Goal: Task Accomplishment & Management: Use online tool/utility

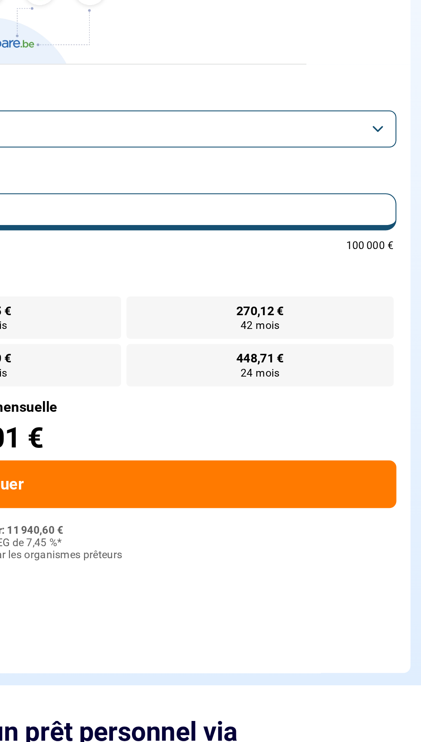
click at [397, 162] on button "Prêt personnel" at bounding box center [210, 164] width 397 height 18
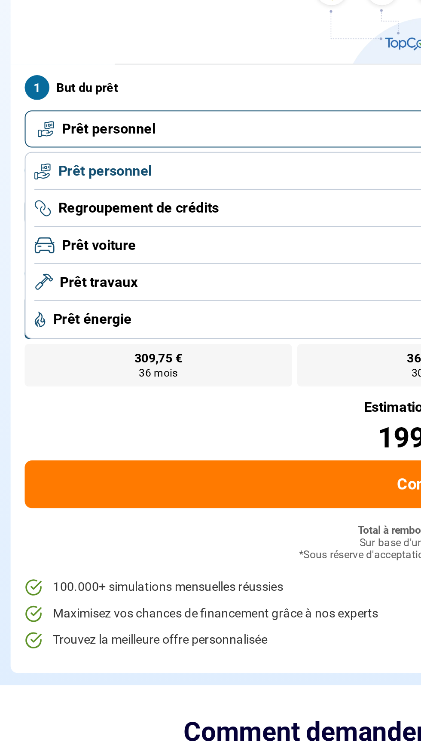
click at [126, 237] on li "Prêt travaux" at bounding box center [210, 239] width 387 height 18
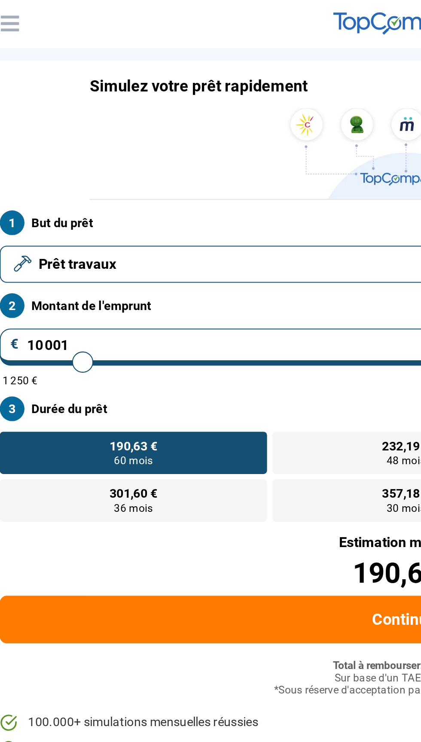
type input "9 750"
type input "9750"
type input "11 500"
type input "11500"
type input "12 000"
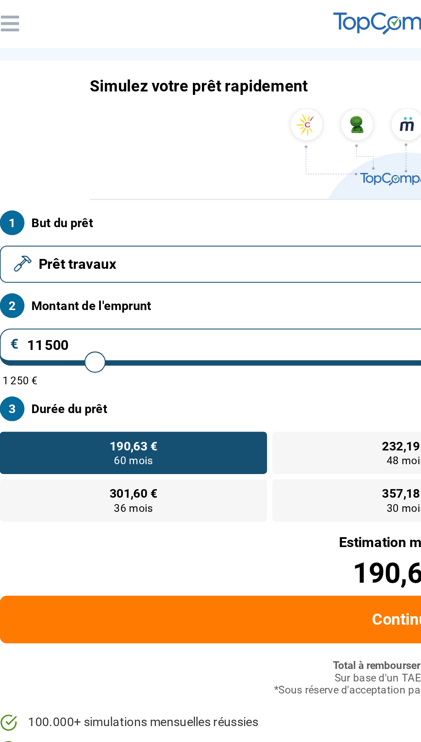
type input "12000"
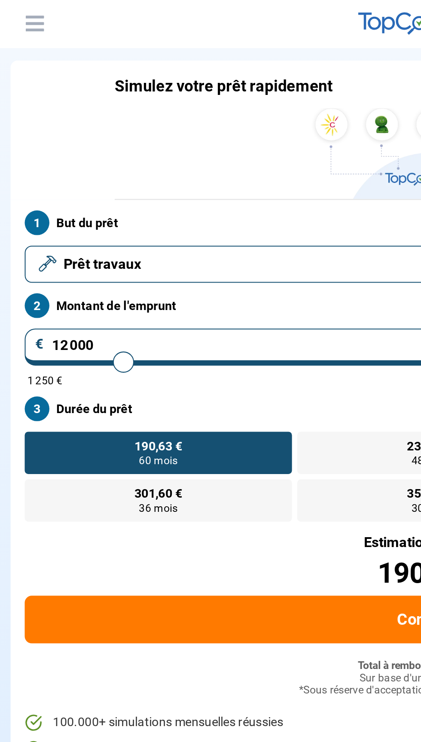
type input "20 750"
type input "20750"
type input "24 750"
type input "24750"
type input "28 750"
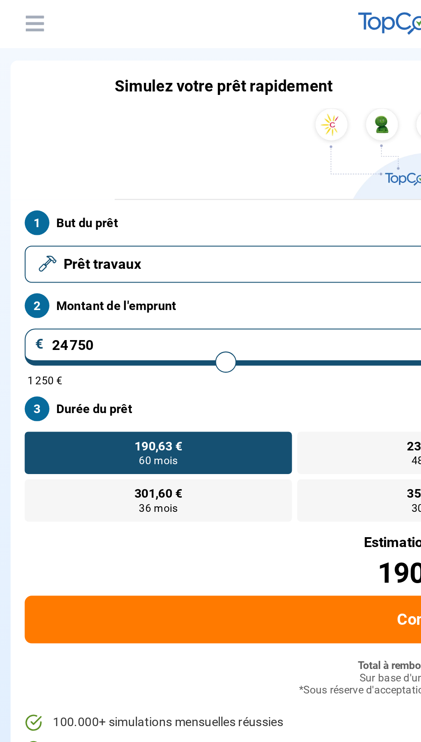
type input "28750"
type input "30 000"
type input "30000"
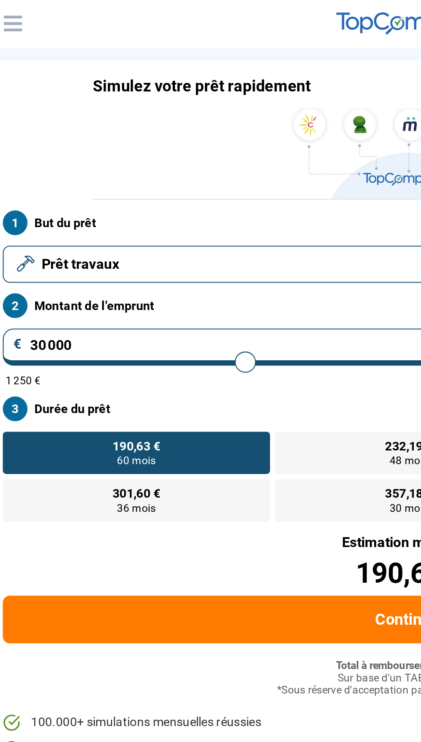
type input "30 250"
type input "30250"
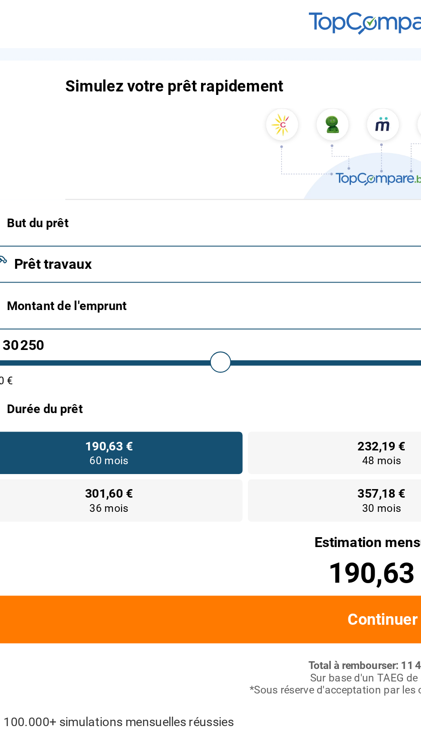
type input "30 500"
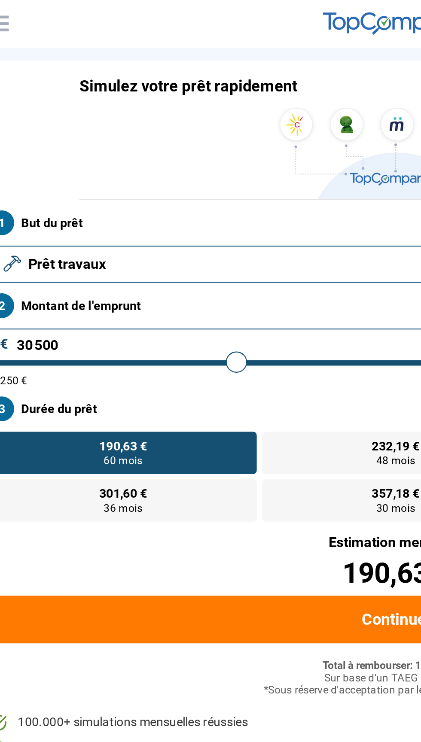
type input "31000"
type input "31 000"
radio input "false"
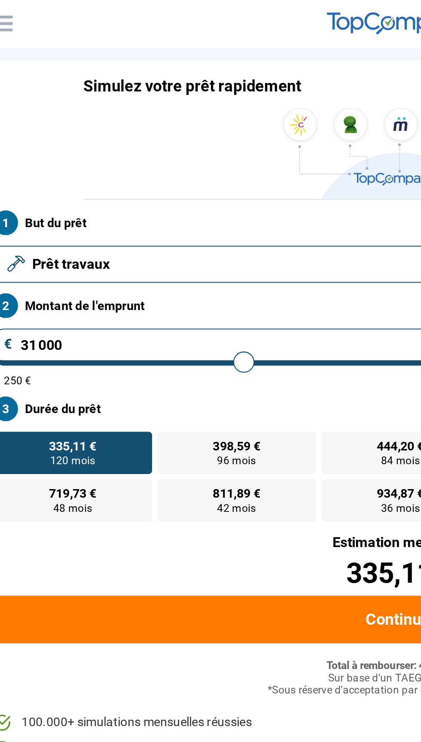
type input "18 750"
type input "18750"
radio input "true"
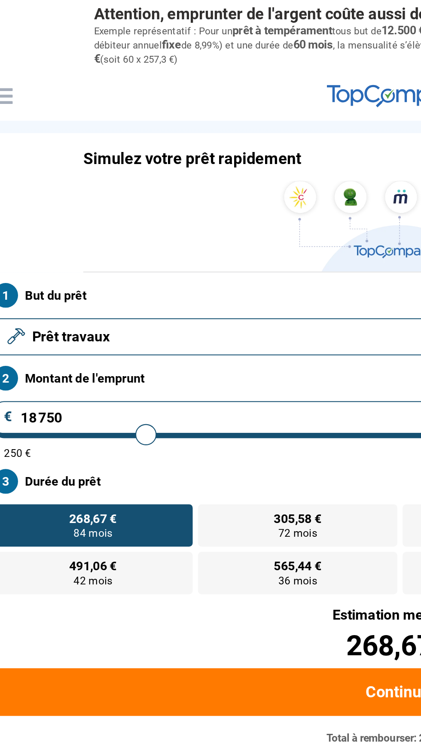
click at [97, 204] on input "18 750" at bounding box center [210, 204] width 397 height 18
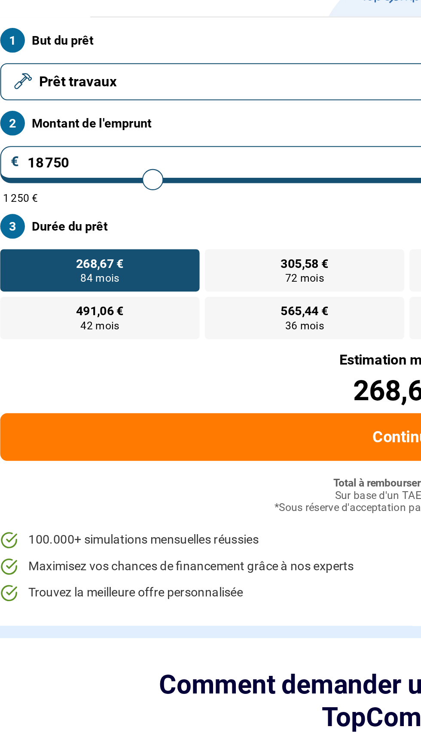
type input "1 875"
type input "2000"
type input "187"
type input "1250"
type input "18"
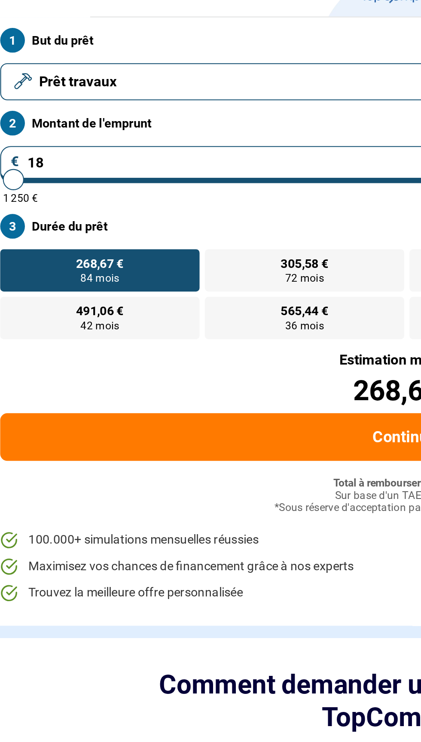
type input "1250"
type input "1"
type input "1250"
type input "0"
type input "1250"
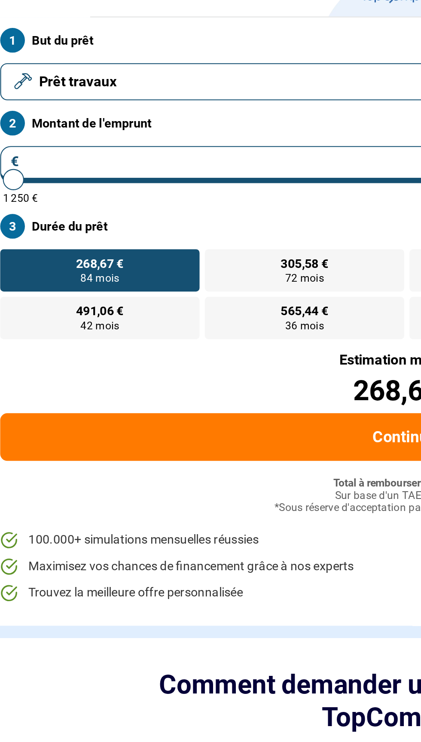
type input "2"
type input "1250"
type input "28"
type input "1250"
type input "280"
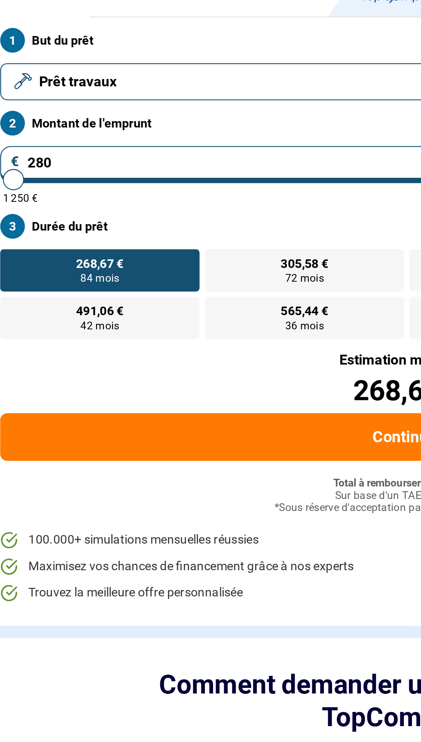
type input "1250"
type input "2 800"
type input "2750"
type input "28 000"
type input "28000"
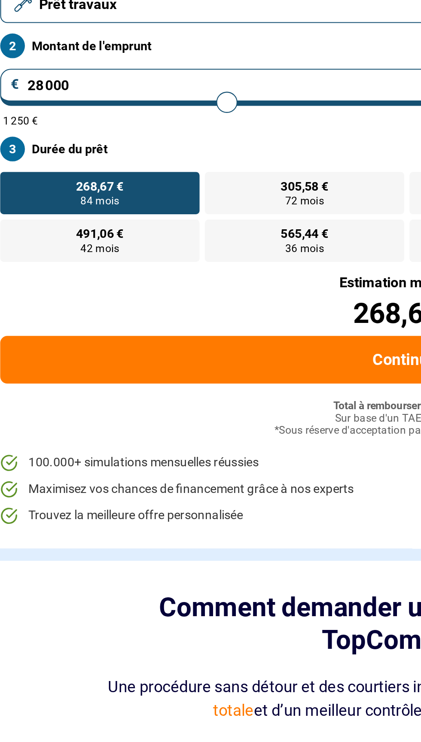
radio input "false"
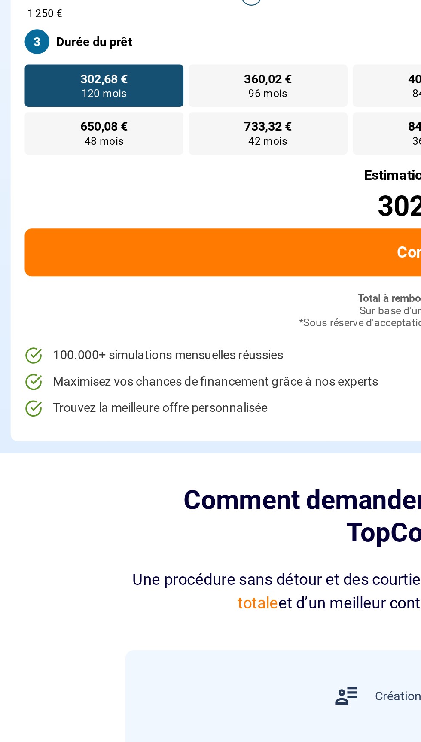
type input "28 000"
